Goal: Information Seeking & Learning: Learn about a topic

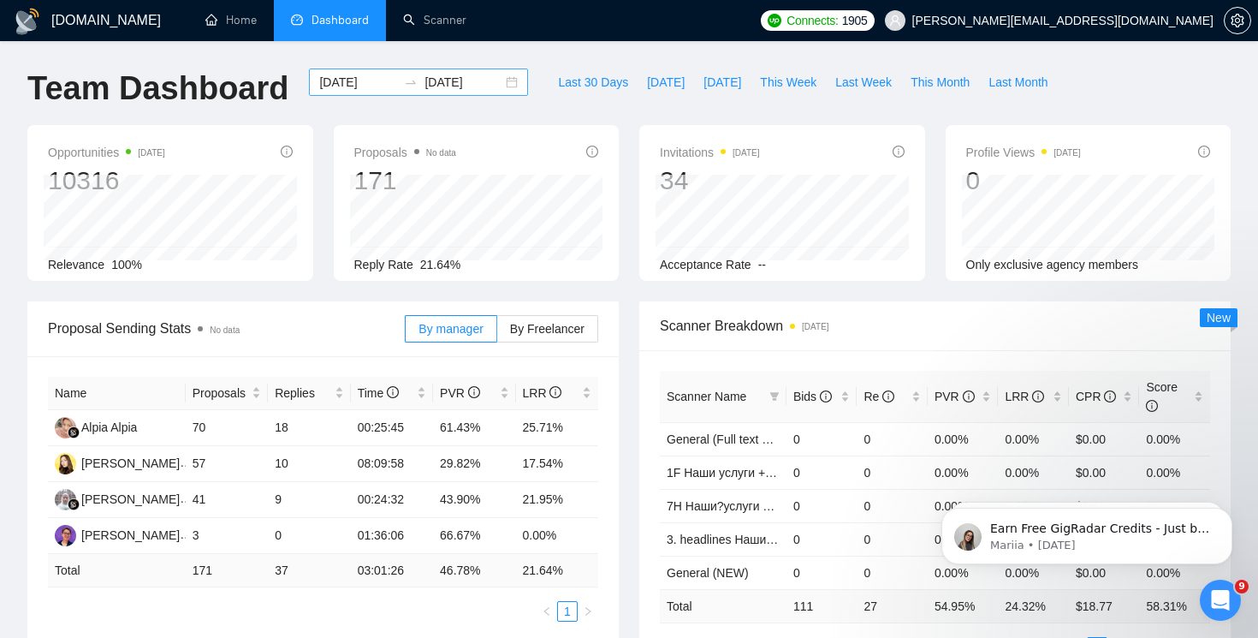
click at [506, 86] on div "[DATE] [DATE]" at bounding box center [418, 81] width 219 height 27
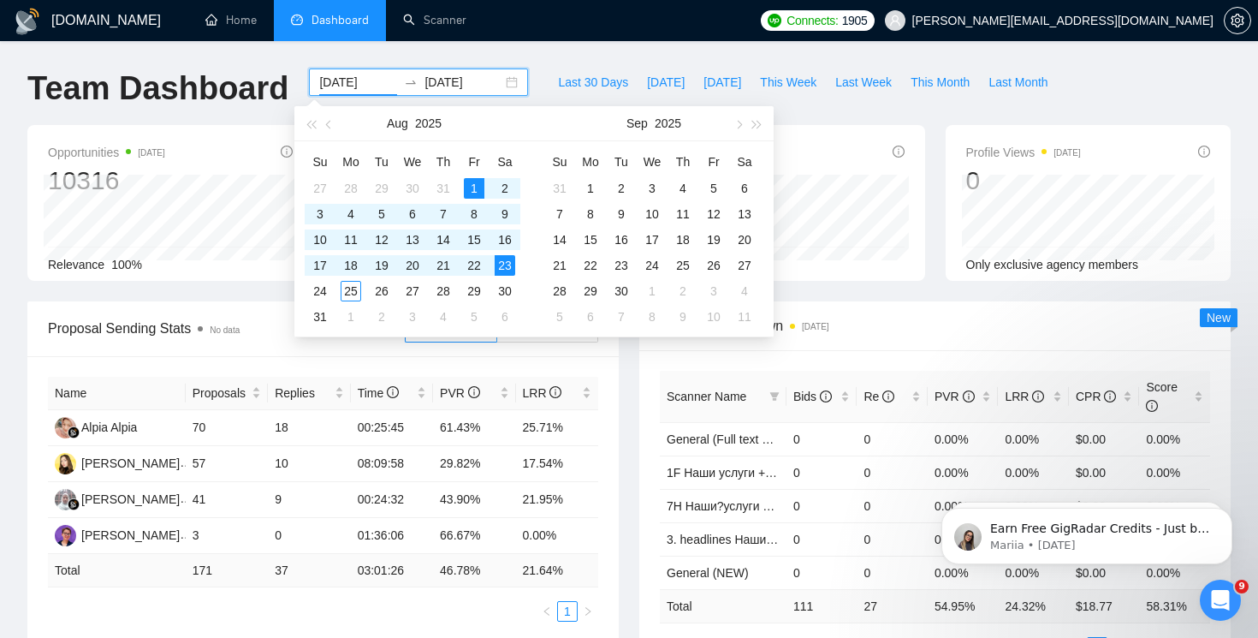
type input "[DATE]"
click at [504, 267] on div "23" at bounding box center [505, 265] width 21 height 21
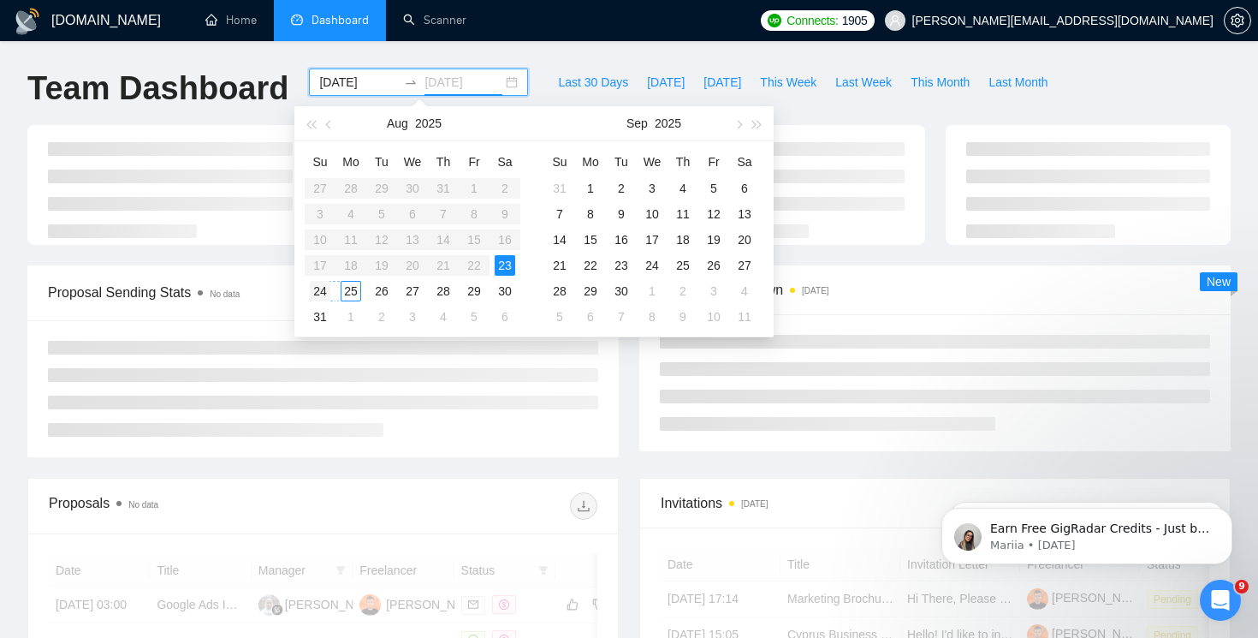
type input "[DATE]"
click at [318, 296] on div "24" at bounding box center [320, 291] width 21 height 21
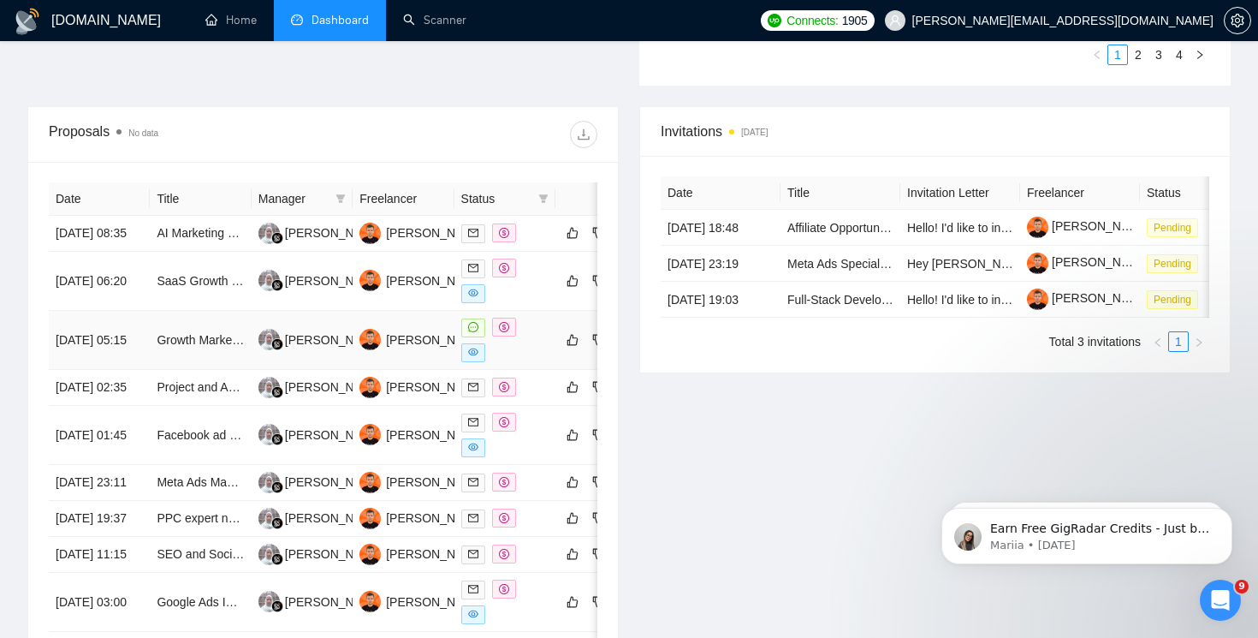
scroll to position [602, 0]
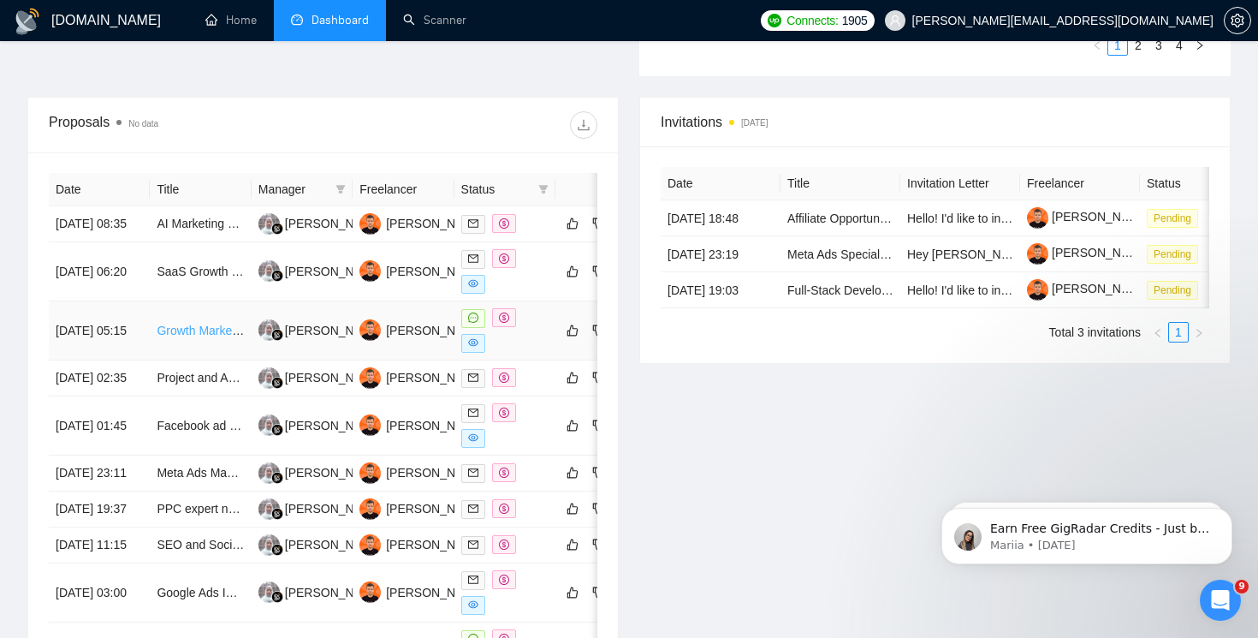
click at [204, 337] on link "Growth Marketer Needed to Test Market Demand with Landing Page + Paid Ads" at bounding box center [369, 331] width 425 height 14
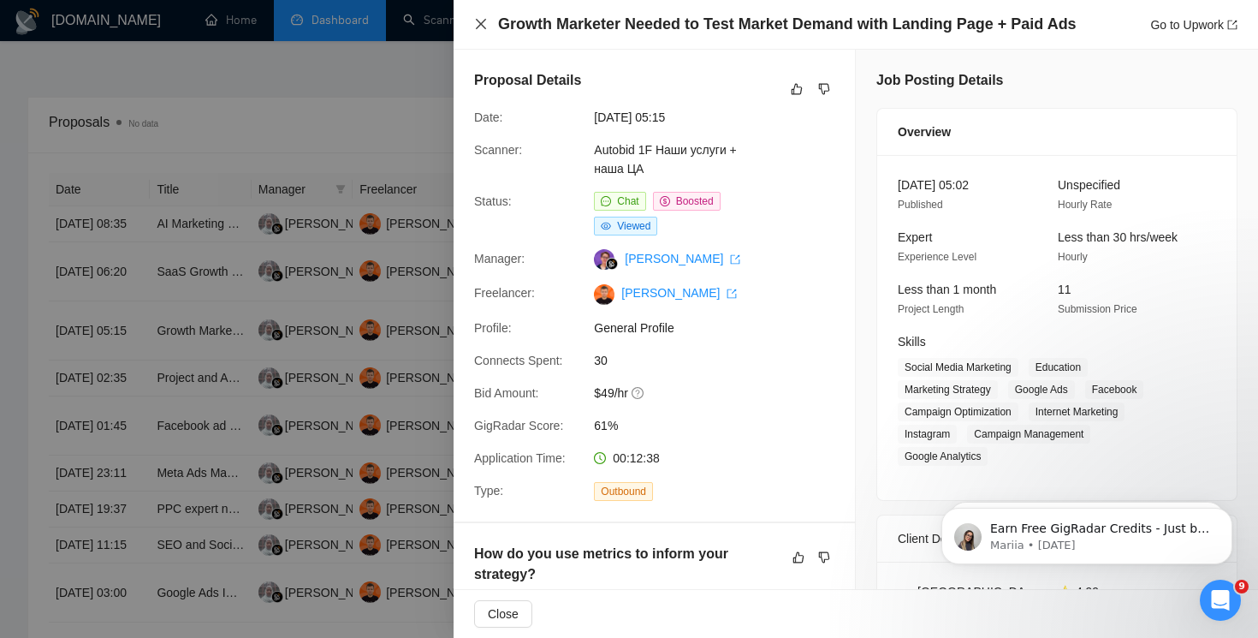
click at [478, 28] on icon "close" at bounding box center [481, 24] width 14 height 14
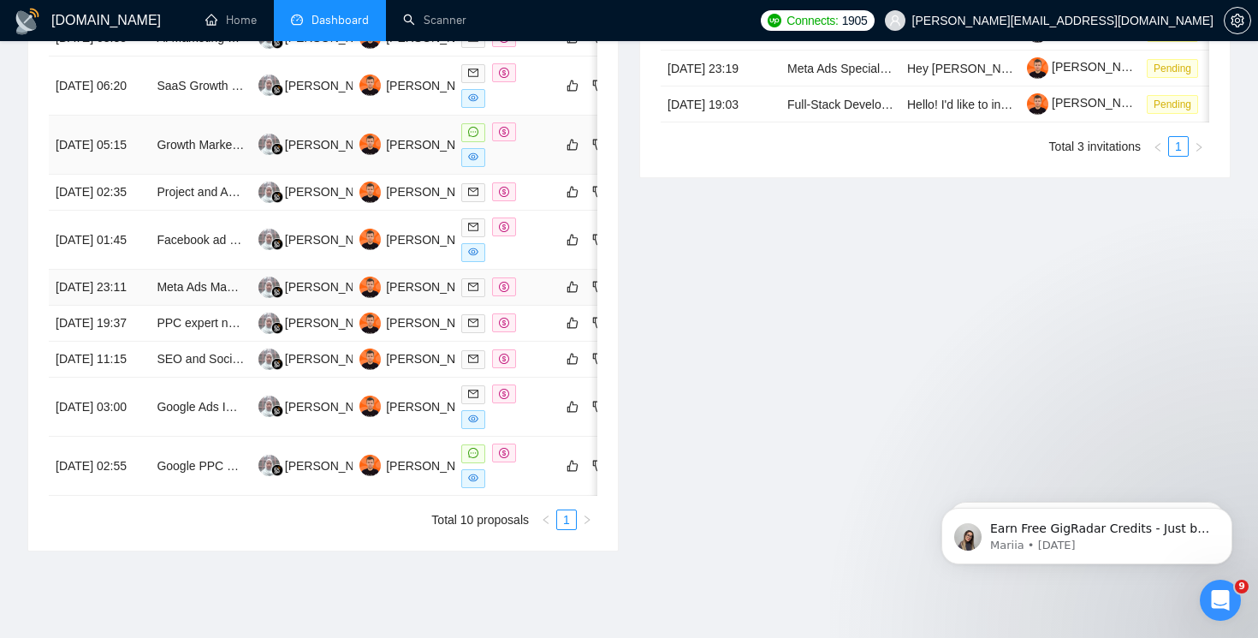
scroll to position [847, 0]
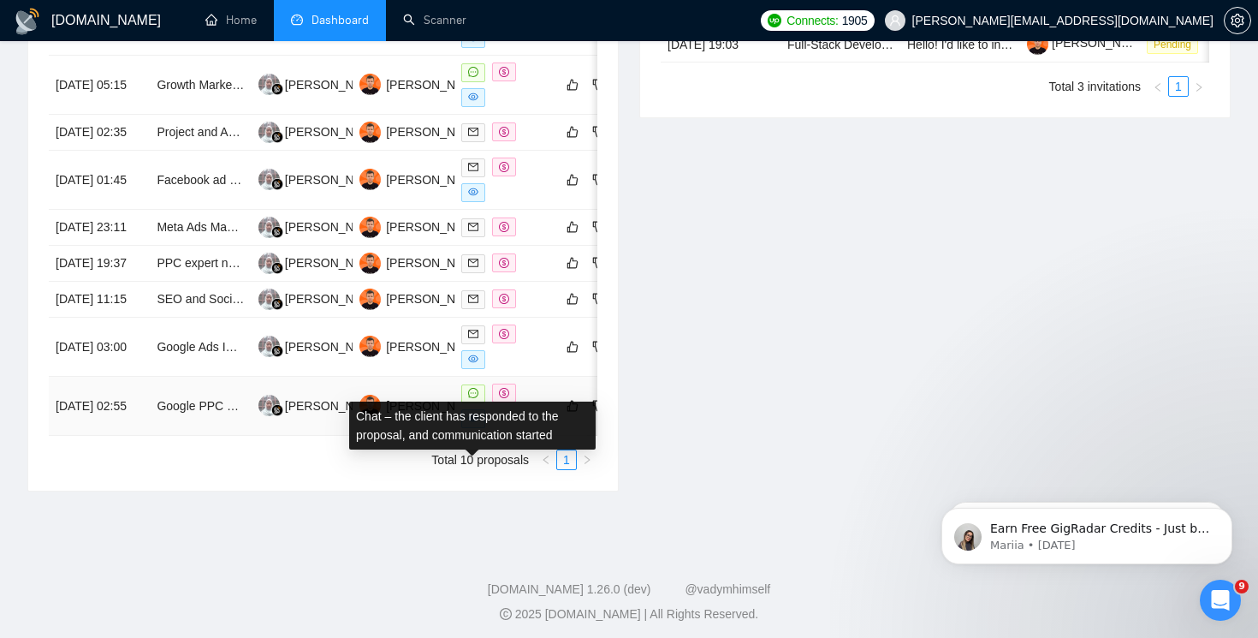
click at [478, 403] on span at bounding box center [473, 393] width 24 height 19
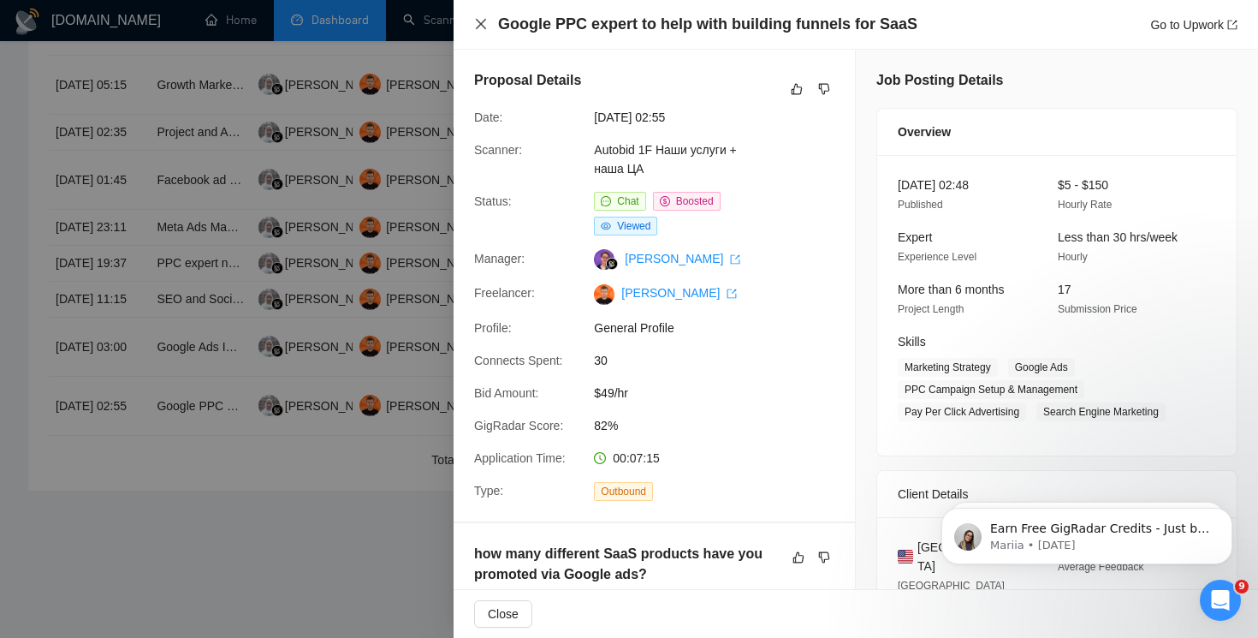
click at [484, 24] on icon "close" at bounding box center [481, 24] width 14 height 14
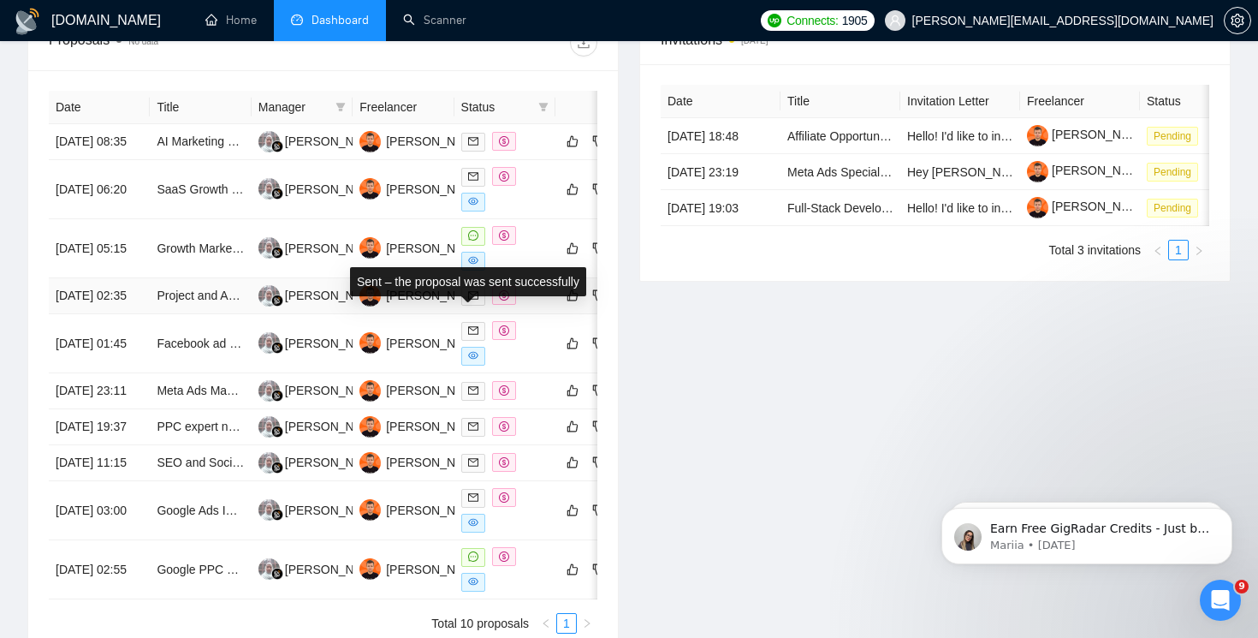
scroll to position [665, 0]
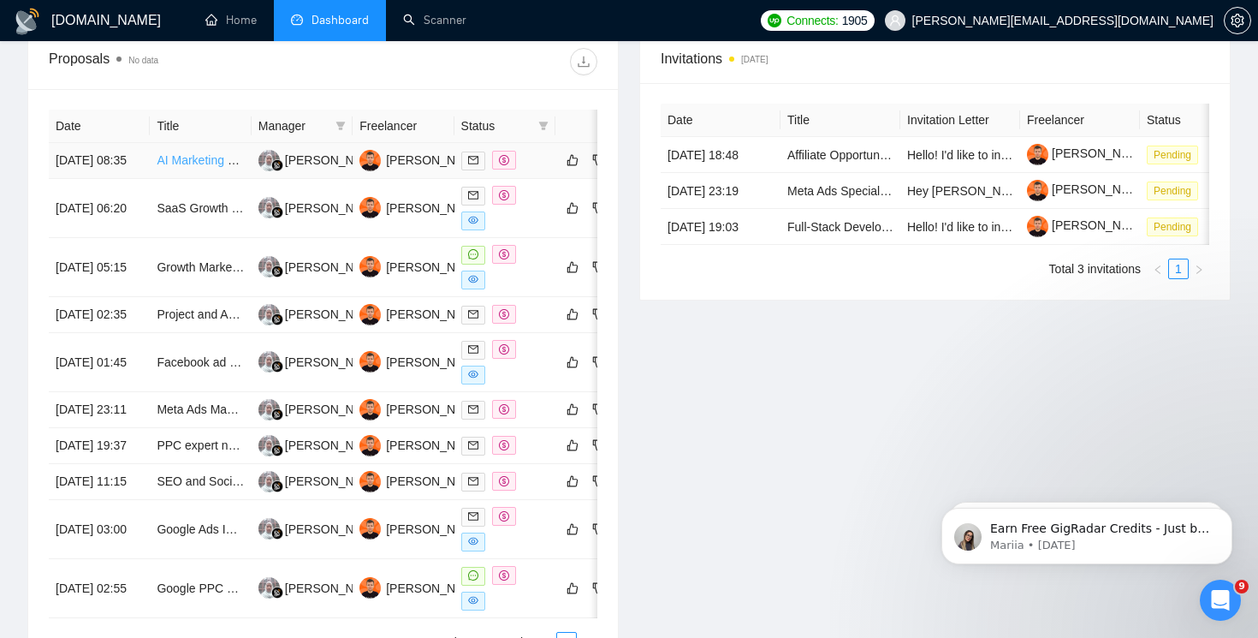
click at [190, 164] on link "AI Marketing Growth Manager (PropTech Startup)" at bounding box center [289, 160] width 264 height 14
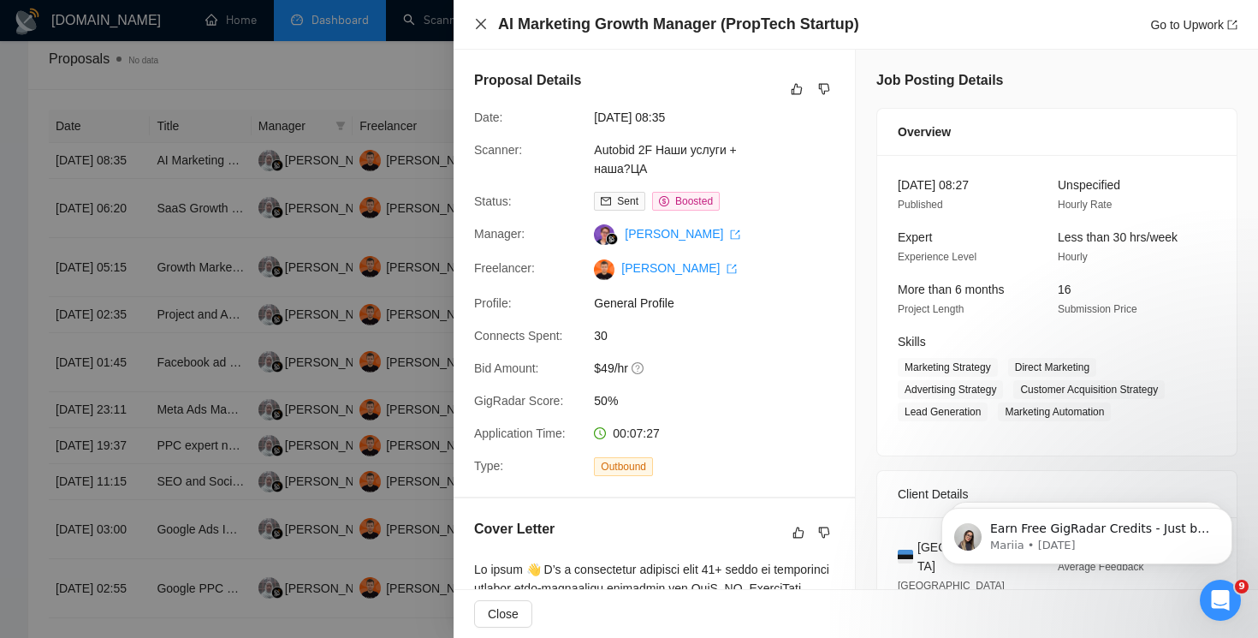
click at [480, 18] on icon "close" at bounding box center [481, 24] width 14 height 14
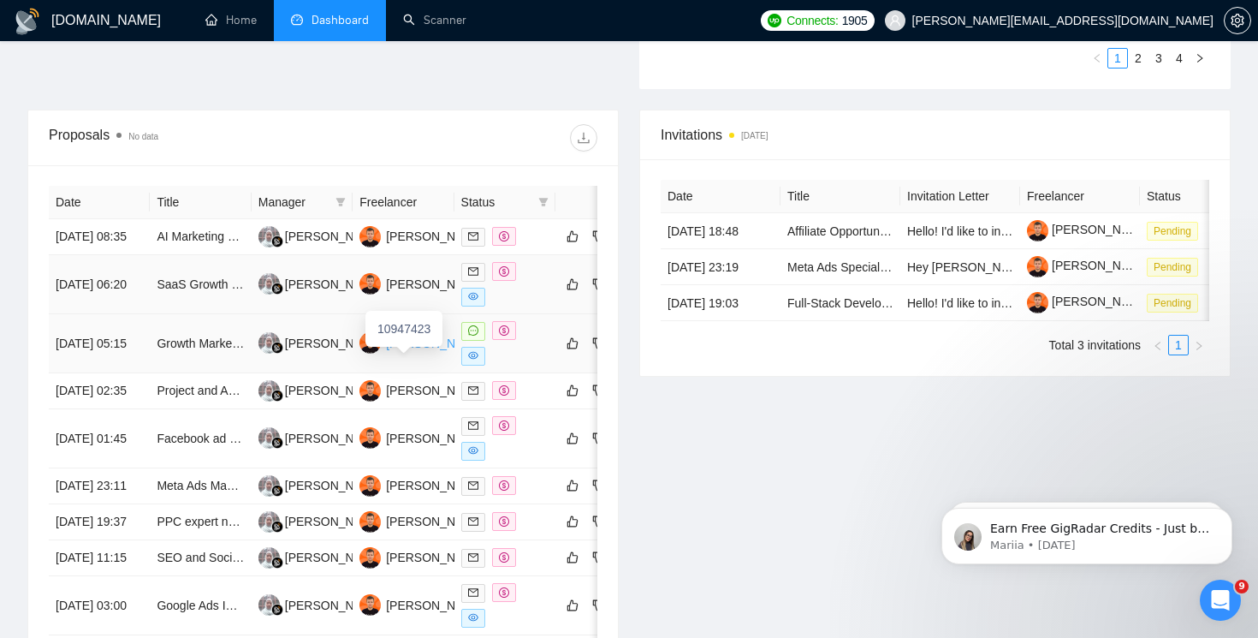
scroll to position [575, 0]
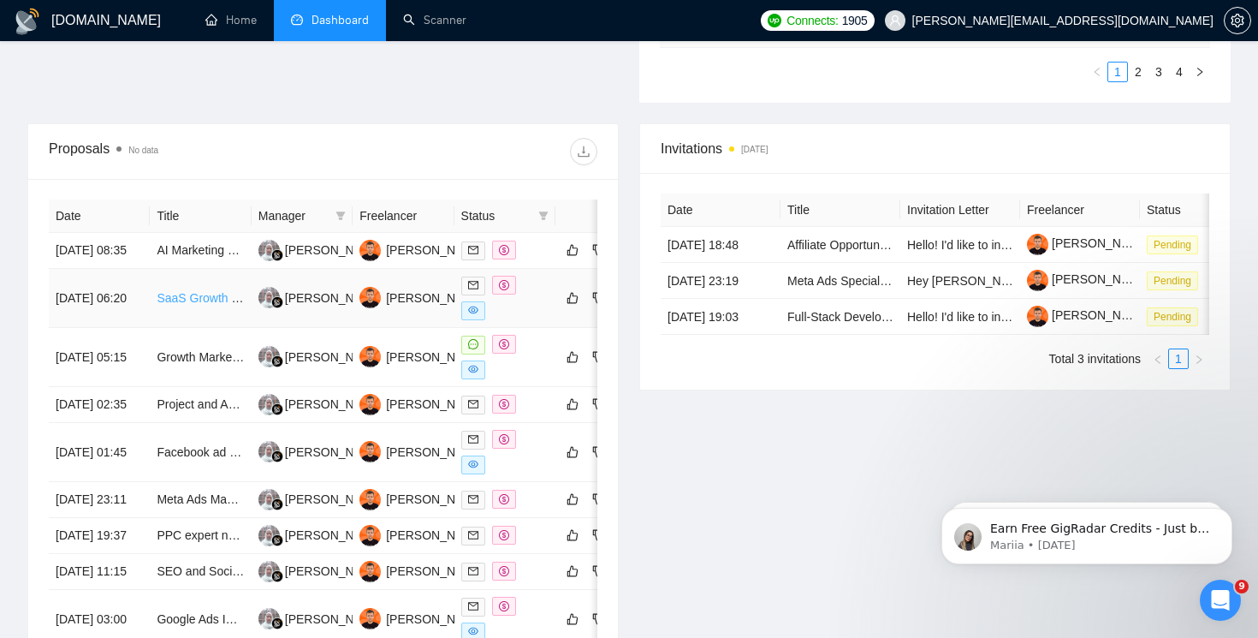
click at [178, 305] on link "SaaS Growth Partner Needed: Drive Traffic & Customer Acquisition (Profit Share …" at bounding box center [390, 298] width 467 height 14
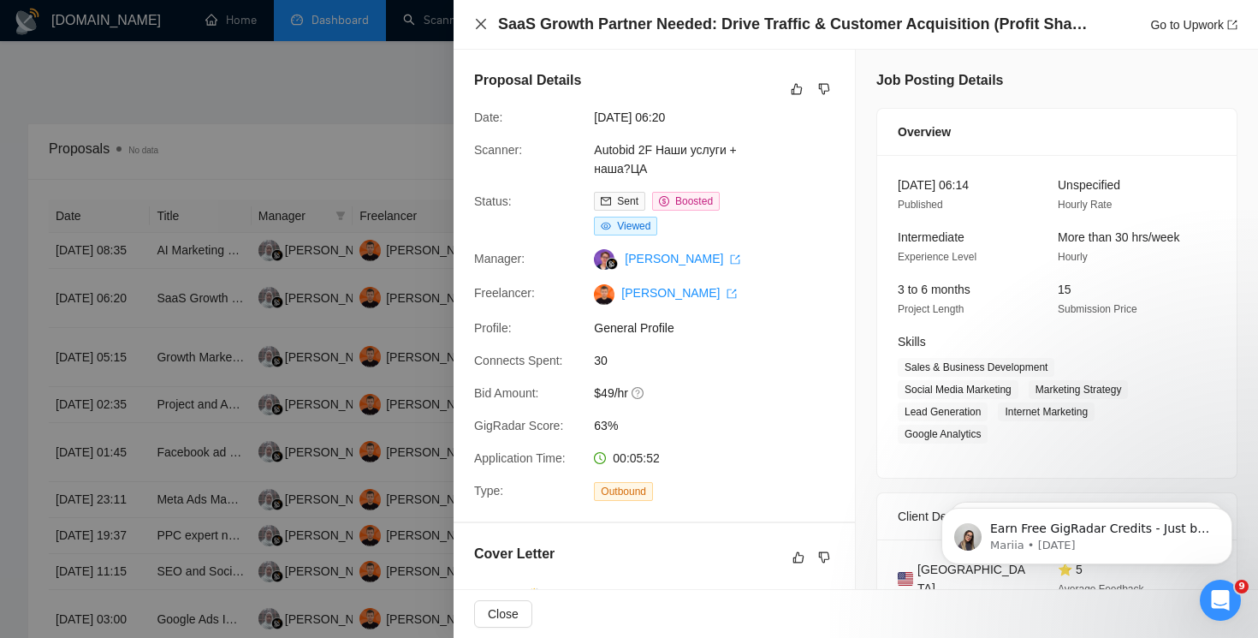
click at [480, 30] on icon "close" at bounding box center [481, 24] width 14 height 14
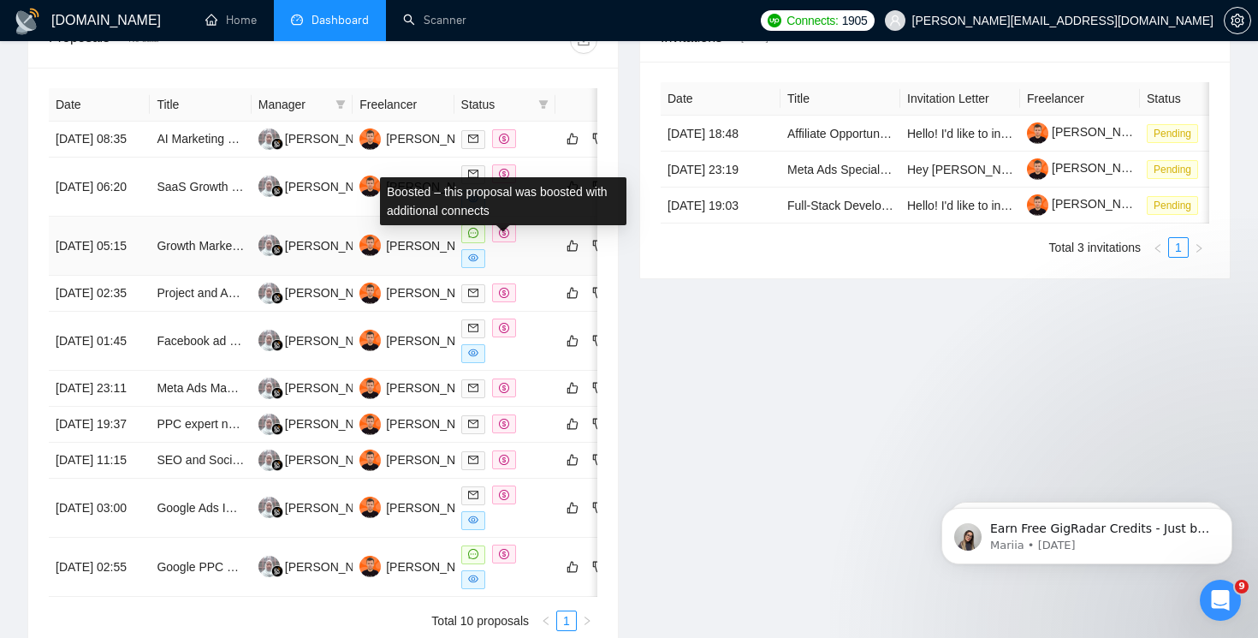
scroll to position [702, 0]
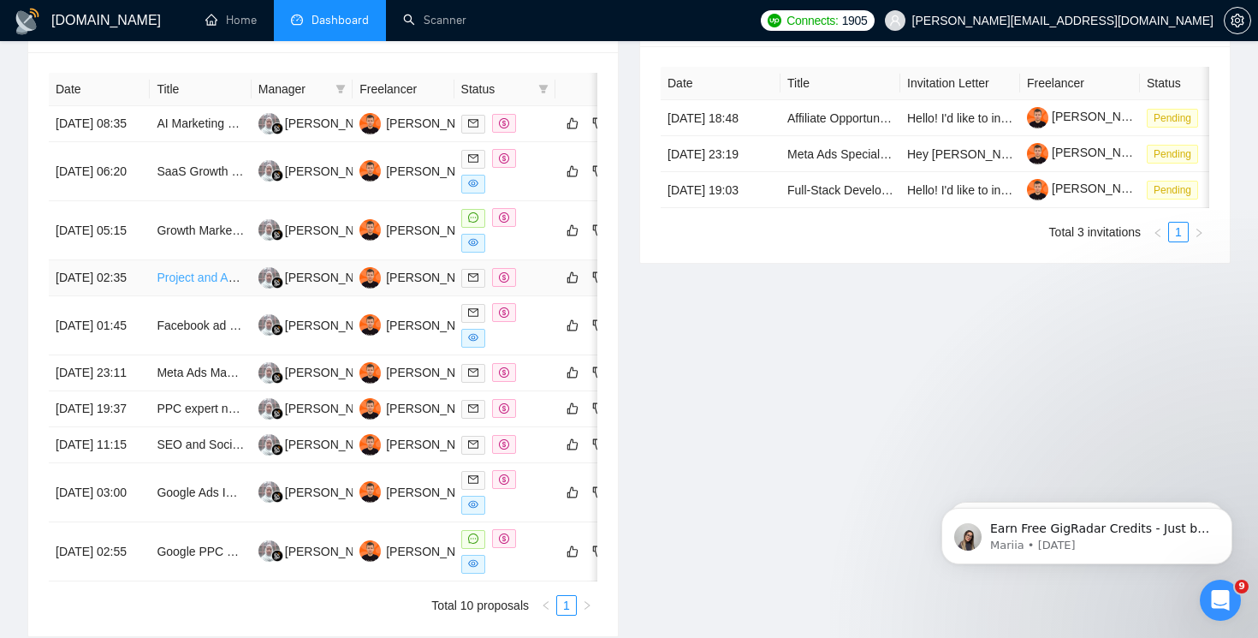
click at [212, 284] on link "Project and Account Manager - Digital Marketing" at bounding box center [285, 277] width 257 height 14
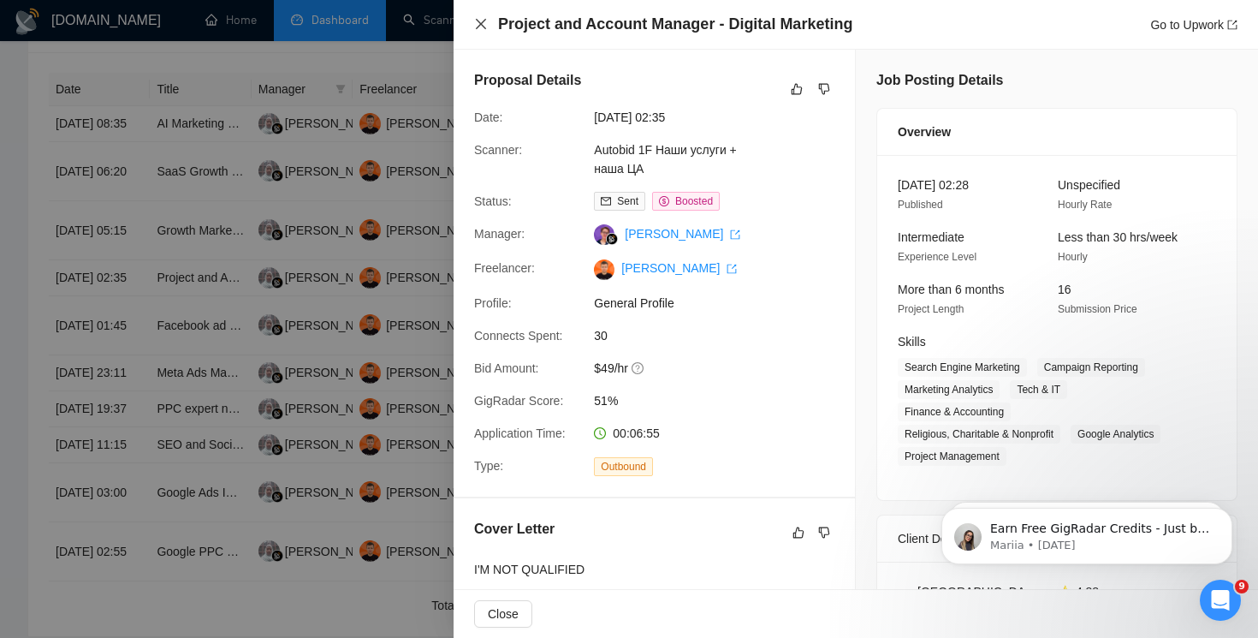
click at [474, 17] on icon "close" at bounding box center [481, 24] width 14 height 14
